Goal: Task Accomplishment & Management: Manage account settings

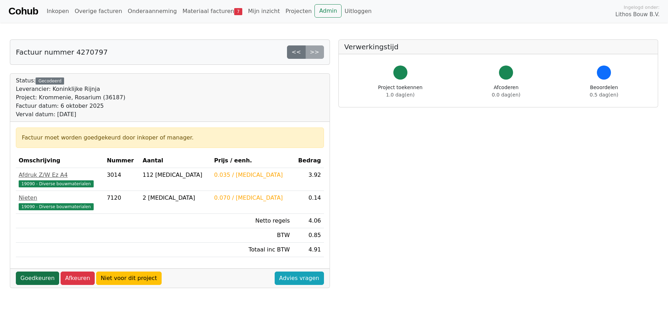
click at [38, 277] on link "Goedkeuren" at bounding box center [37, 277] width 43 height 13
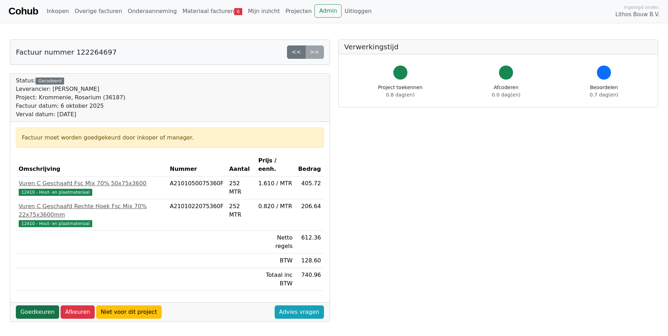
click at [27, 184] on link "Goedkeuren" at bounding box center [37, 311] width 43 height 13
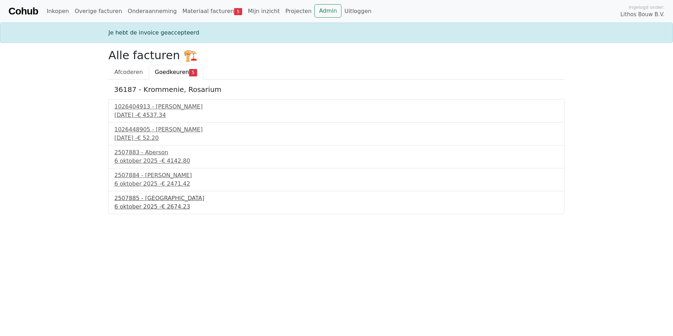
click at [131, 196] on div "2507885 - Aberson" at bounding box center [336, 198] width 444 height 8
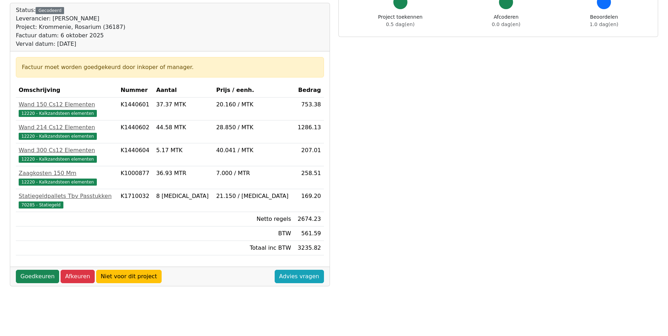
scroll to position [106, 0]
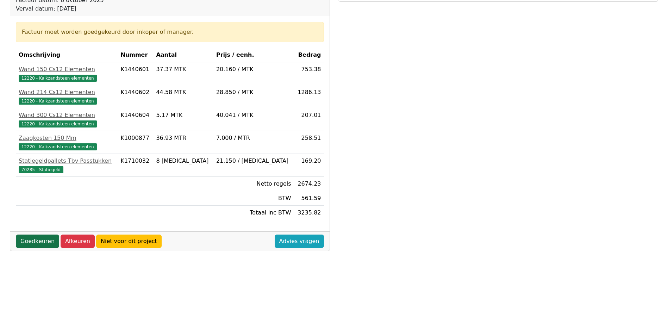
click at [29, 240] on link "Goedkeuren" at bounding box center [37, 240] width 43 height 13
click at [35, 241] on link "Goedkeuren" at bounding box center [37, 240] width 43 height 13
click at [35, 242] on link "Goedkeuren" at bounding box center [37, 240] width 43 height 13
click at [38, 256] on div "Factuur nummer 2507885 << >> Status: Gecodeerd Leverancier: Aberson Project: Kr…" at bounding box center [170, 167] width 328 height 466
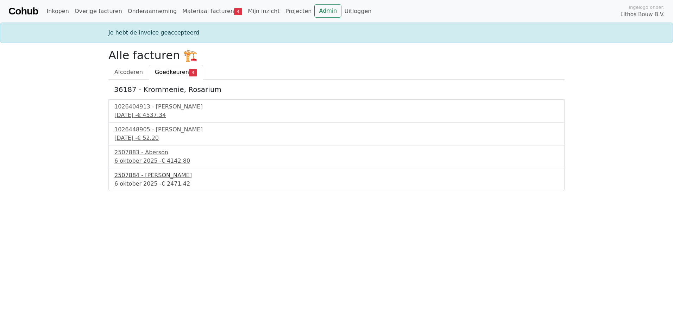
click at [147, 178] on div "2507884 - Aberson" at bounding box center [336, 175] width 444 height 8
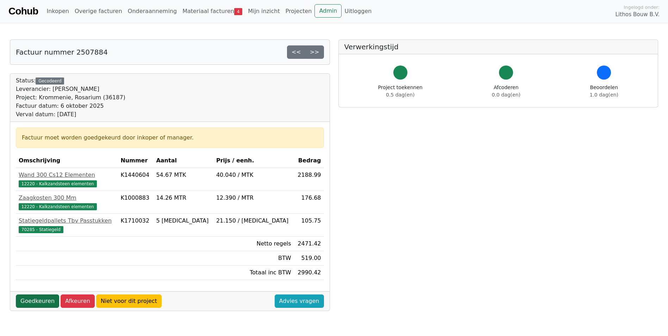
click at [41, 302] on link "Goedkeuren" at bounding box center [37, 300] width 43 height 13
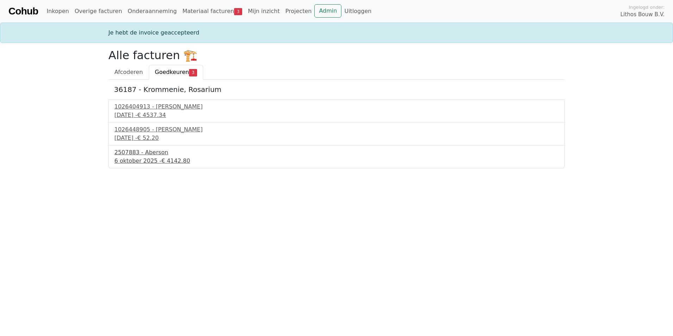
click at [133, 161] on div "6 oktober 2025 - € 4142.80" at bounding box center [336, 161] width 444 height 8
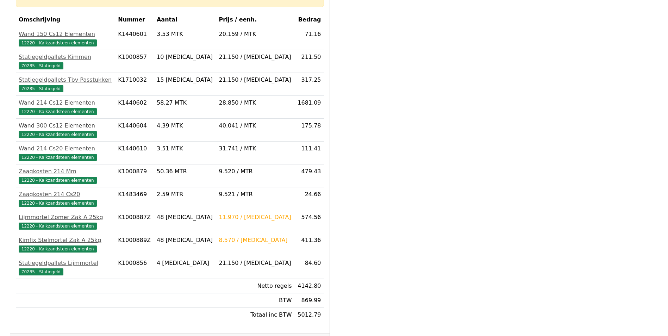
scroll to position [186, 0]
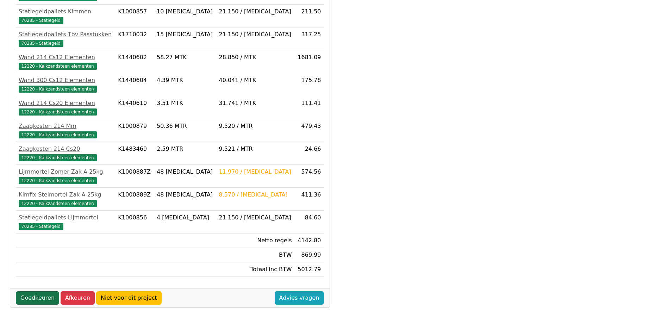
click at [34, 298] on link "Goedkeuren" at bounding box center [37, 297] width 43 height 13
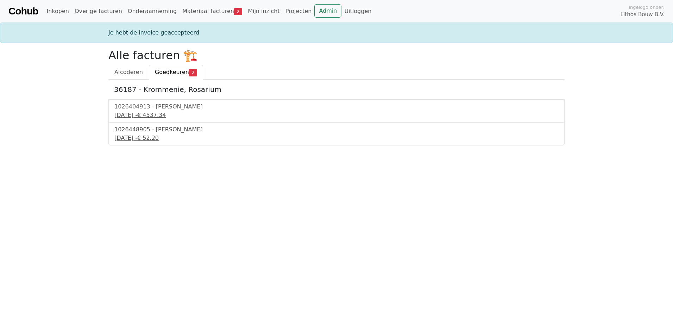
click at [128, 138] on div "[DATE] - € 52.20" at bounding box center [336, 138] width 444 height 8
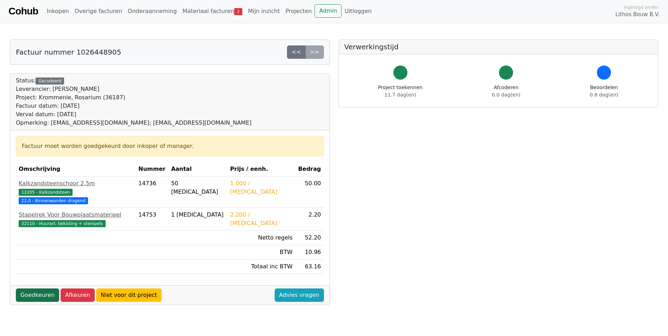
click at [35, 289] on link "Goedkeuren" at bounding box center [37, 294] width 43 height 13
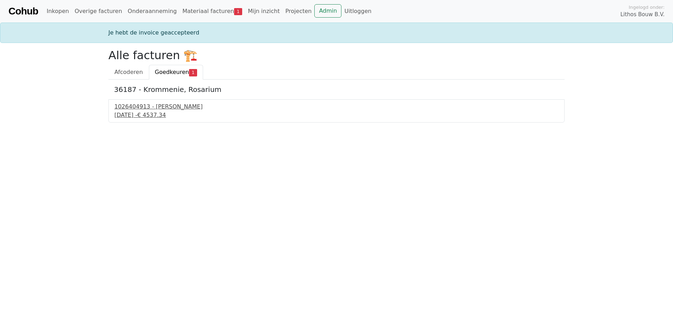
click at [144, 108] on div "1026404913 - Boels Verhuur" at bounding box center [336, 106] width 444 height 8
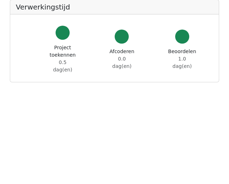
scroll to position [317, 0]
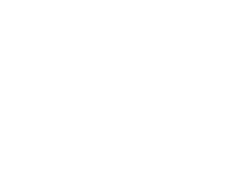
scroll to position [658, 0]
